Goal: Transaction & Acquisition: Subscribe to service/newsletter

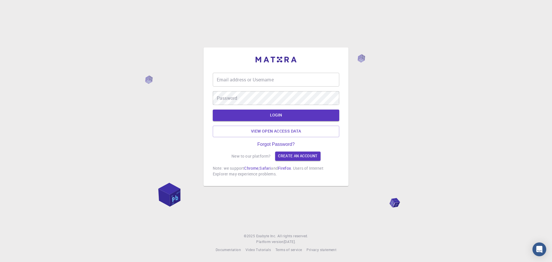
click at [274, 80] on input "Email address or Username" at bounding box center [276, 80] width 127 height 14
click at [308, 152] on link "Create an account" at bounding box center [297, 156] width 45 height 9
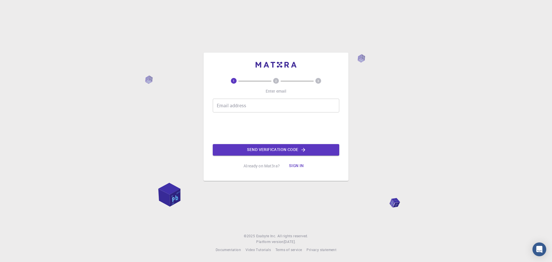
click at [248, 107] on input "Email address" at bounding box center [276, 106] width 127 height 14
type input "[EMAIL_ADDRESS][DOMAIN_NAME]"
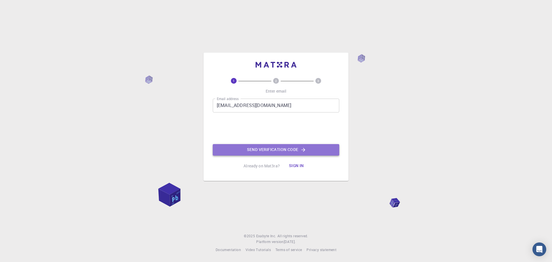
click at [263, 150] on button "Send verification code" at bounding box center [276, 150] width 127 height 12
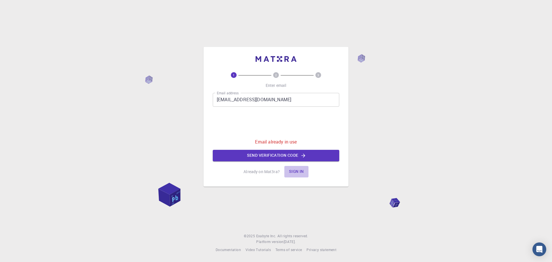
click at [297, 172] on button "Sign in" at bounding box center [297, 172] width 24 height 12
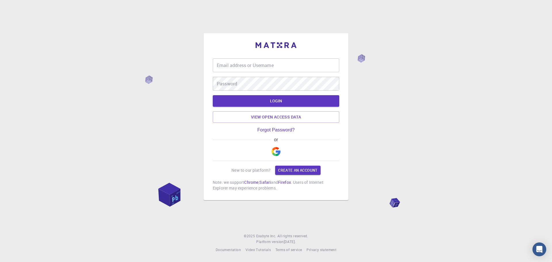
click at [275, 150] on img "button" at bounding box center [276, 151] width 9 height 9
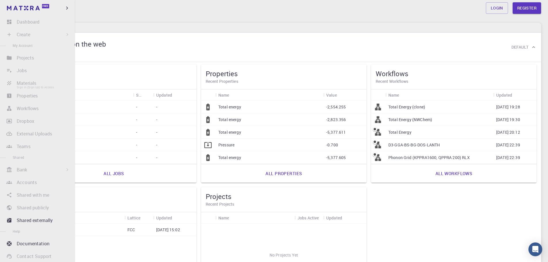
click at [26, 82] on li "Materials Sign In (Sign Up) to Access" at bounding box center [37, 83] width 75 height 12
click at [66, 7] on icon "button" at bounding box center [67, 8] width 6 height 6
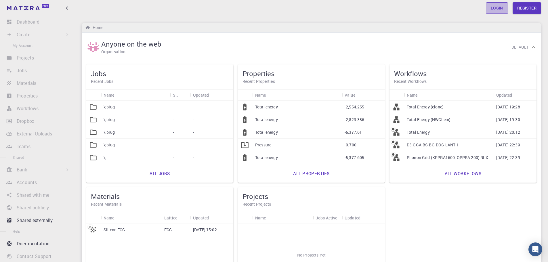
click at [496, 9] on link "Login" at bounding box center [497, 8] width 22 height 12
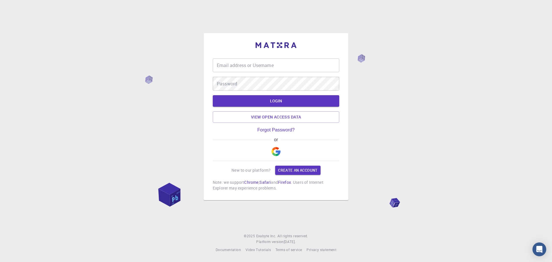
click at [279, 150] on img "button" at bounding box center [276, 151] width 9 height 9
